Goal: Information Seeking & Learning: Learn about a topic

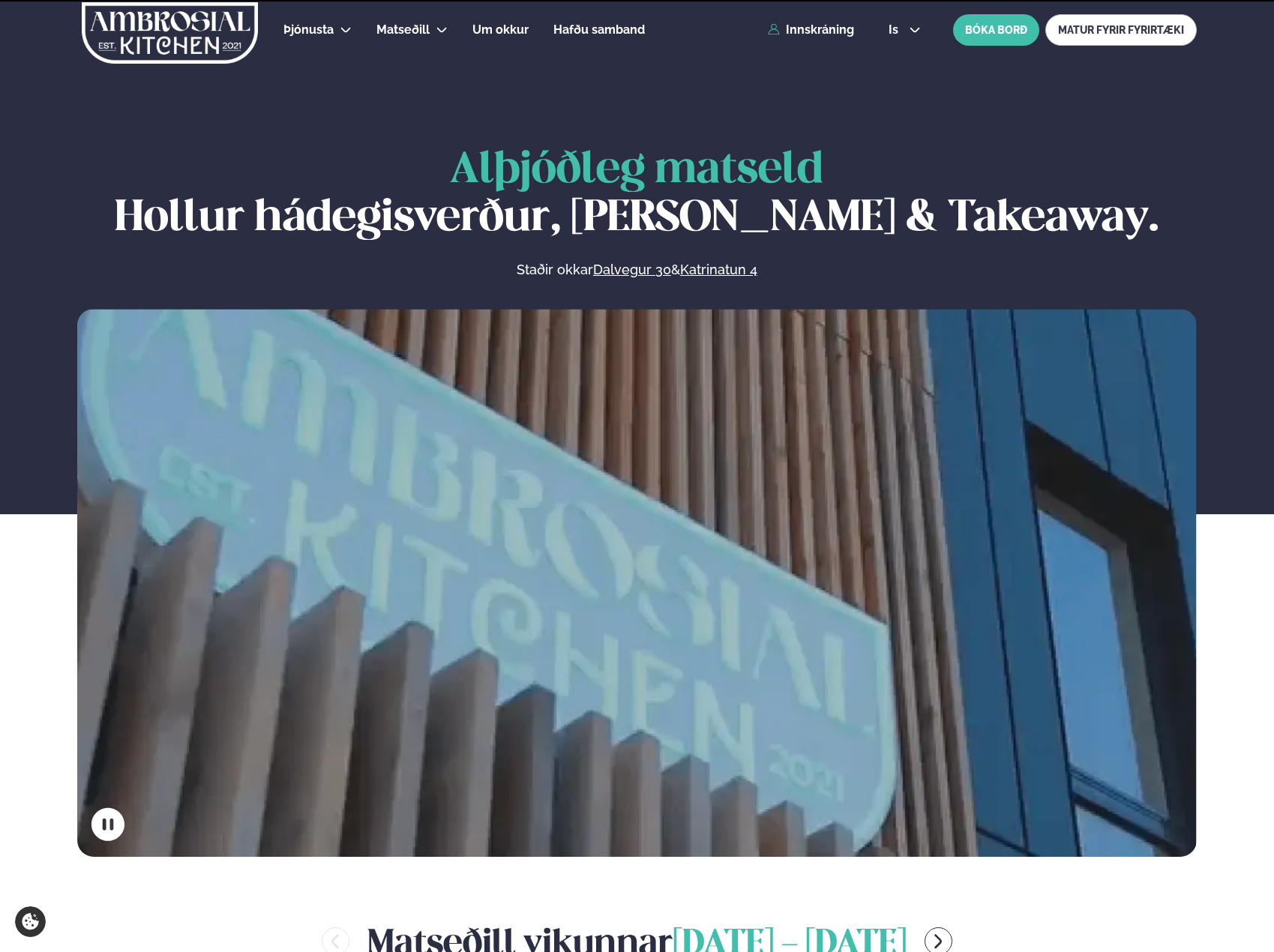
scroll to position [599, 0]
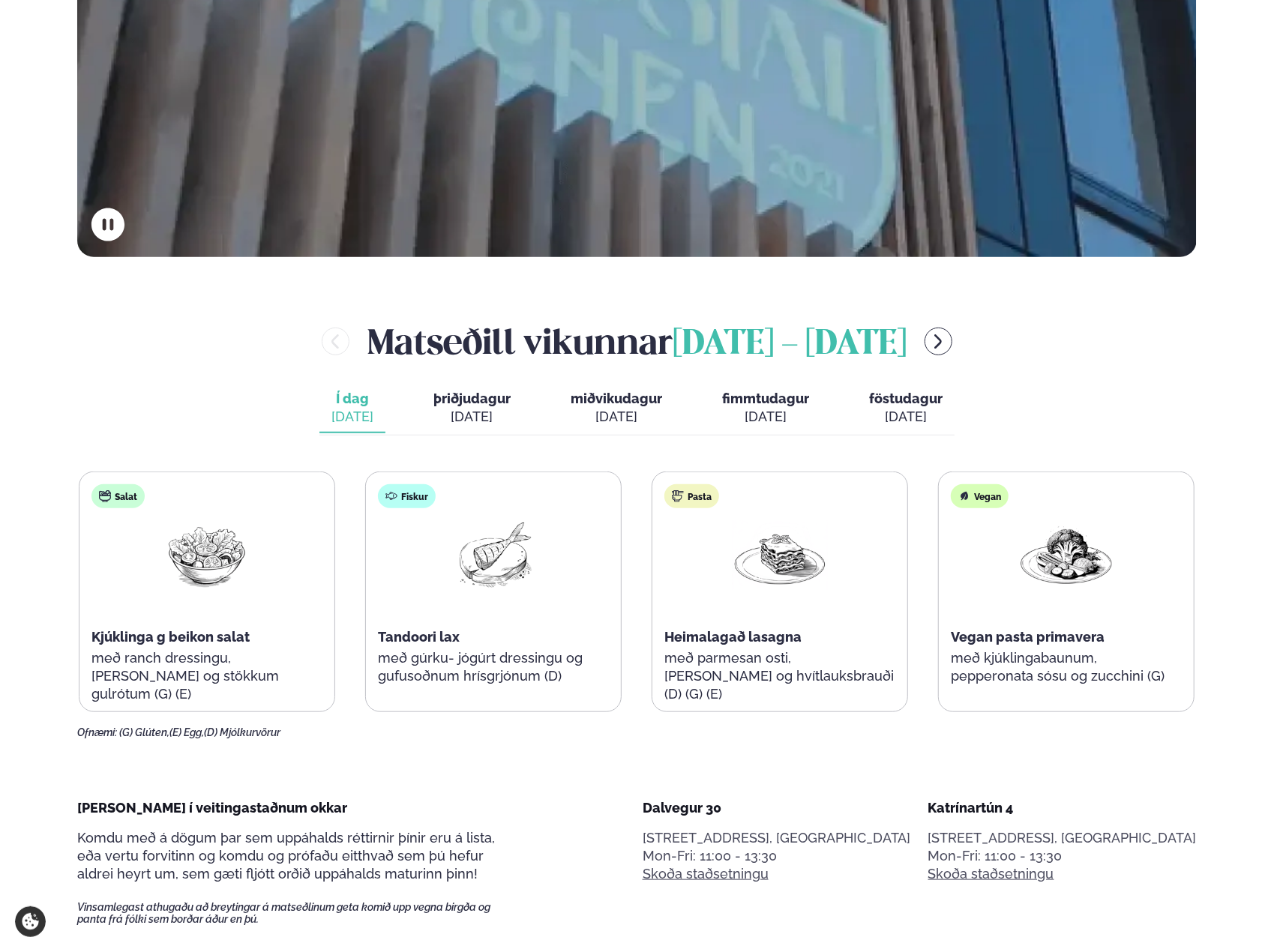
click at [494, 391] on span "þriðjudagur" at bounding box center [472, 398] width 77 height 16
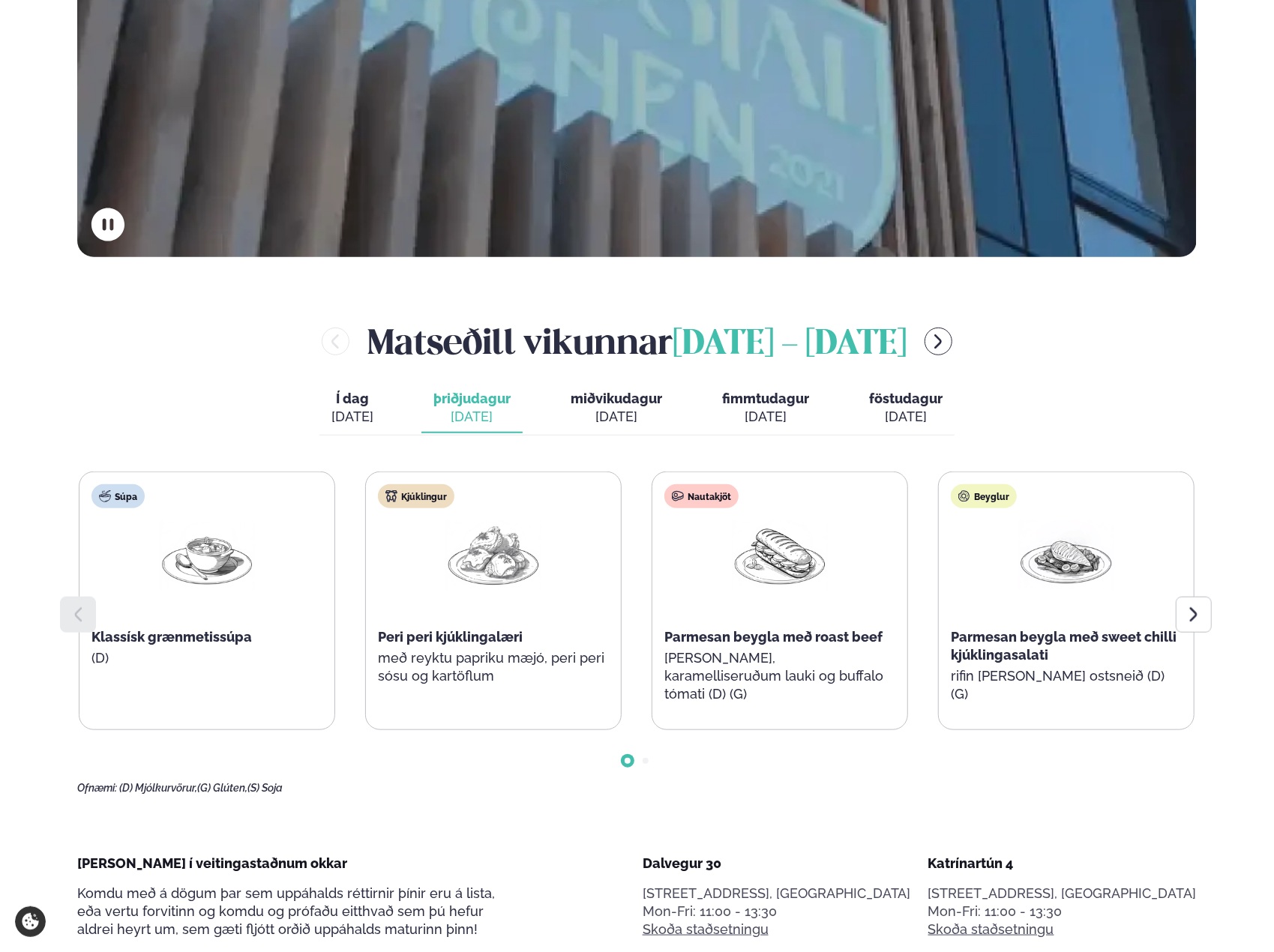
click at [634, 414] on div "[DATE]" at bounding box center [616, 416] width 91 height 18
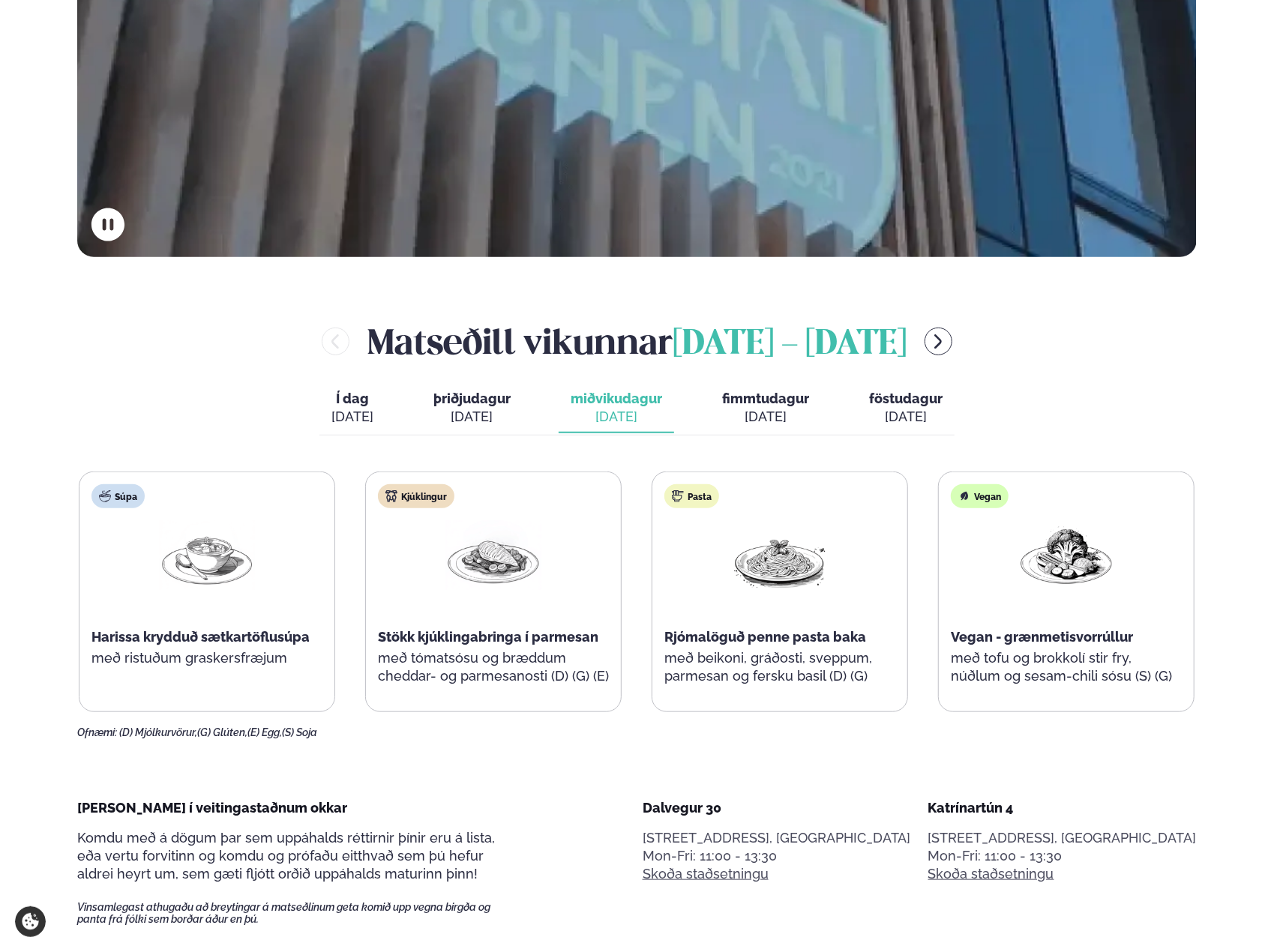
click at [756, 404] on span "fimmtudagur" at bounding box center [765, 398] width 87 height 16
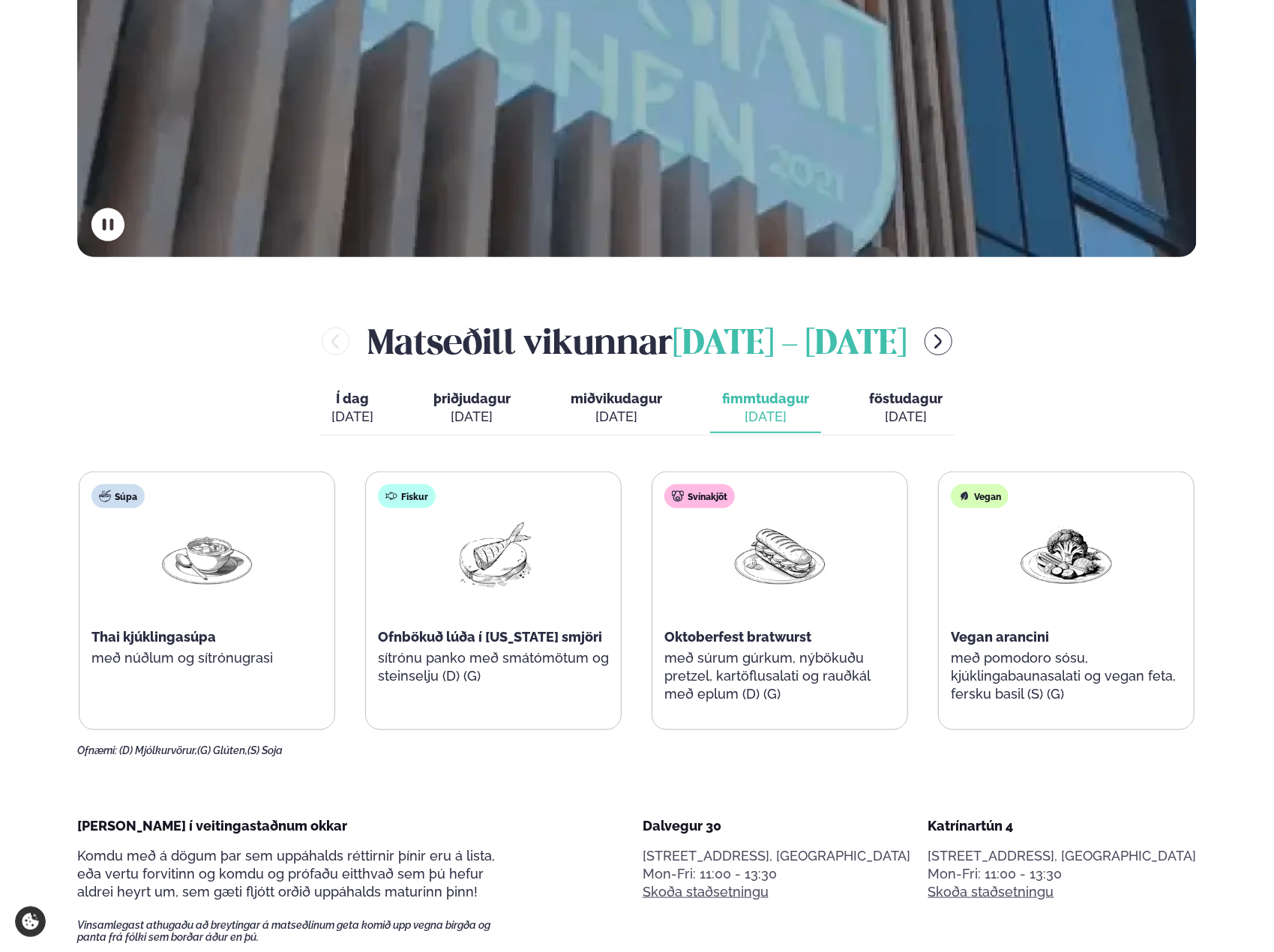
click at [920, 423] on div "[DATE]" at bounding box center [905, 416] width 74 height 18
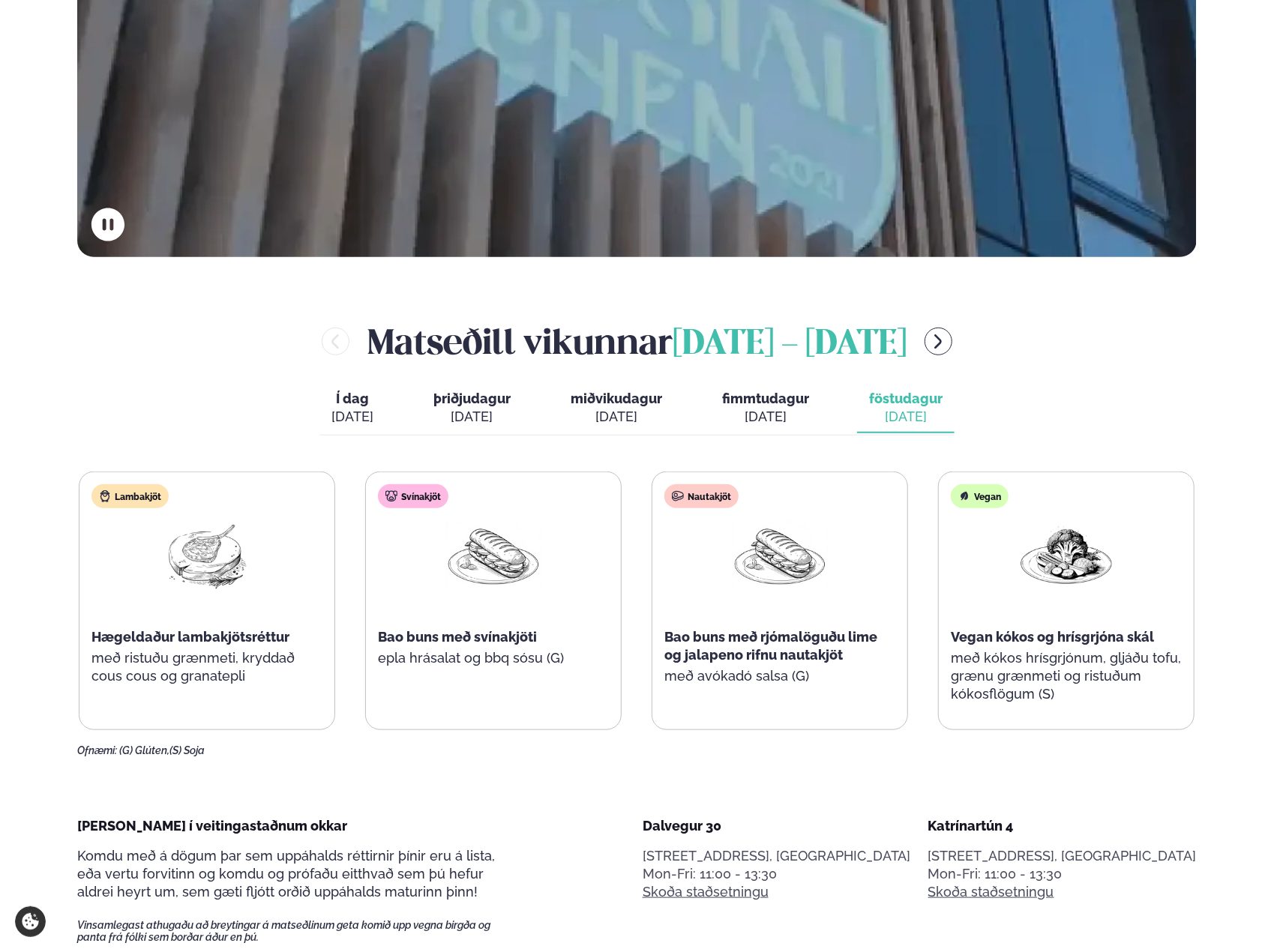
click at [964, 356] on div "[PERSON_NAME] [DATE] - [DATE]" at bounding box center [637, 342] width 1119 height 49
click at [947, 345] on icon "menu-btn-right" at bounding box center [938, 342] width 18 height 18
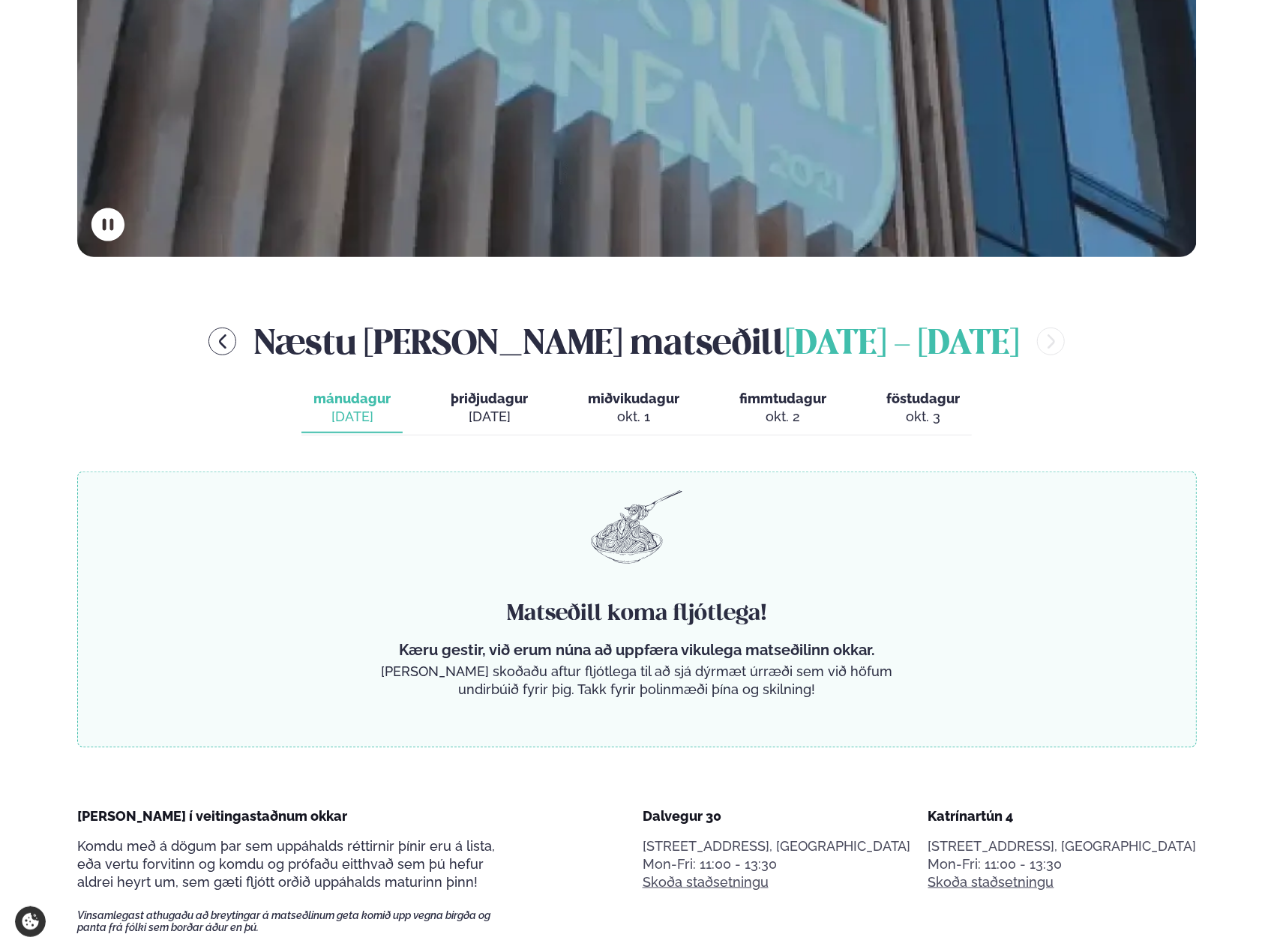
click at [514, 407] on button "þriðjudagur þri. [DATE]" at bounding box center [489, 408] width 101 height 49
drag, startPoint x: 615, startPoint y: 388, endPoint x: 644, endPoint y: 389, distance: 29.0
click at [615, 388] on button "miðvikudagur mið. [DATE]" at bounding box center [633, 408] width 115 height 49
drag, startPoint x: 744, startPoint y: 389, endPoint x: 885, endPoint y: 404, distance: 141.8
click at [745, 389] on button "fimmtudagur fim. [DATE]" at bounding box center [782, 408] width 111 height 49
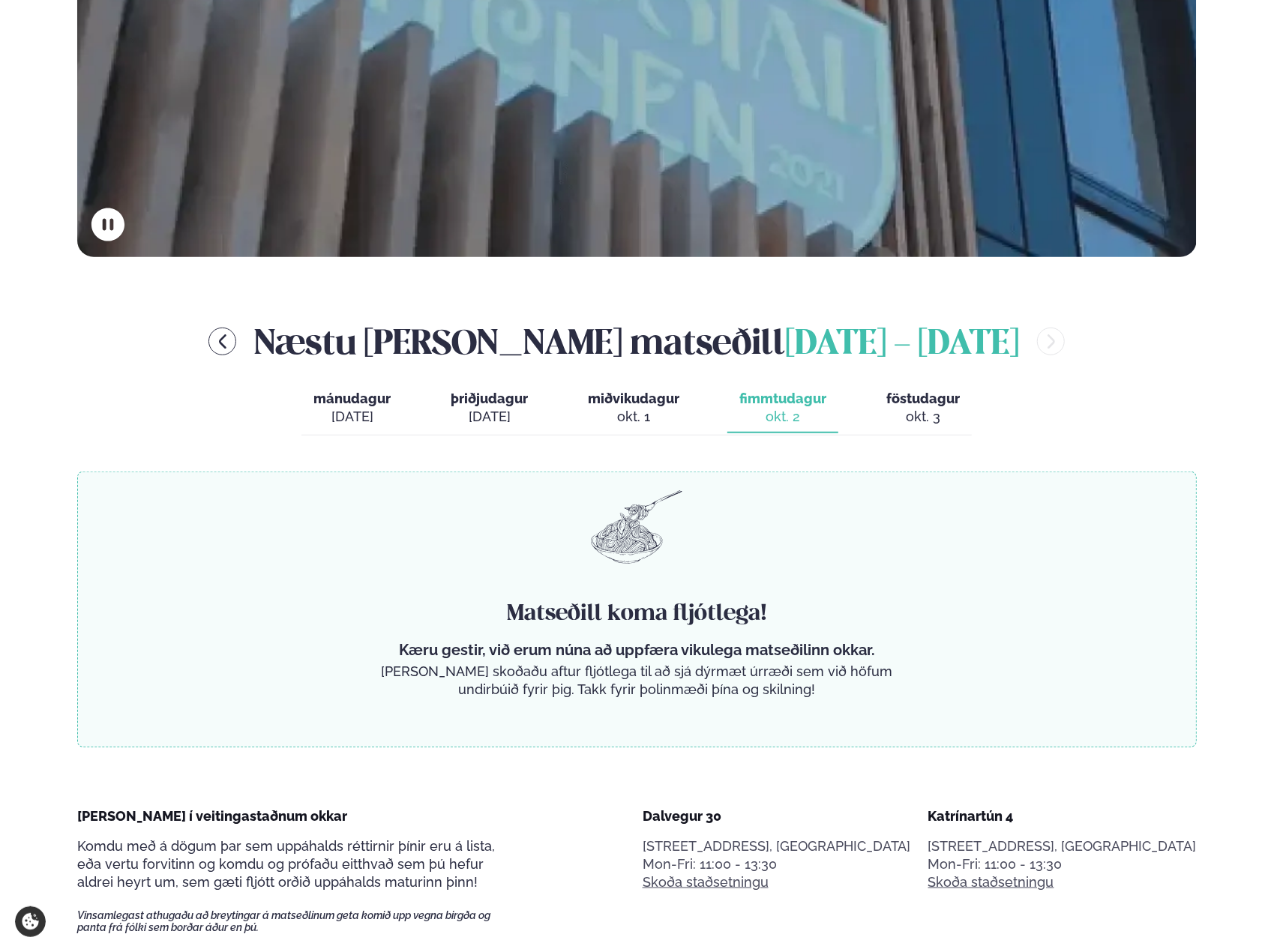
click at [887, 404] on span "föstudagur" at bounding box center [923, 398] width 74 height 16
